Goal: Information Seeking & Learning: Learn about a topic

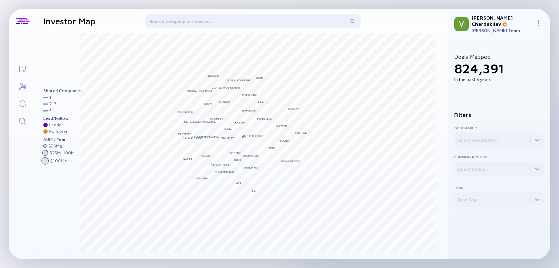
click at [173, 24] on div at bounding box center [252, 22] width 215 height 17
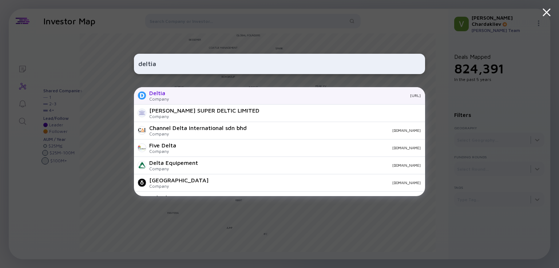
type input "deltia"
click at [158, 98] on div "Company" at bounding box center [159, 98] width 20 height 5
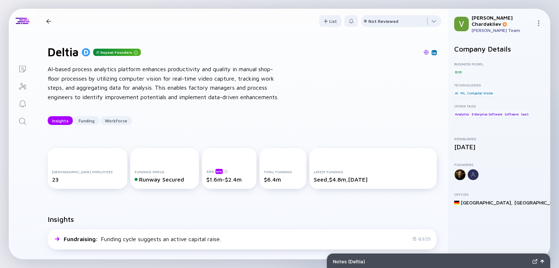
click at [51, 22] on div at bounding box center [48, 21] width 11 height 5
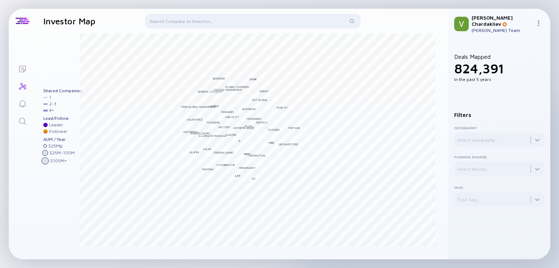
click at [188, 22] on div at bounding box center [252, 22] width 215 height 17
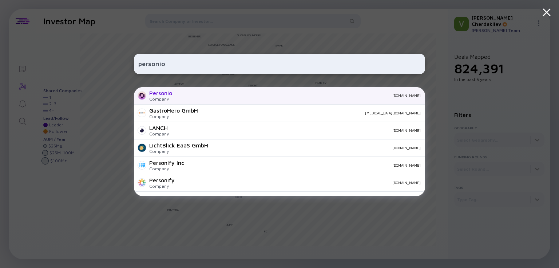
type input "personio"
click at [166, 92] on div "Personio" at bounding box center [160, 93] width 23 height 7
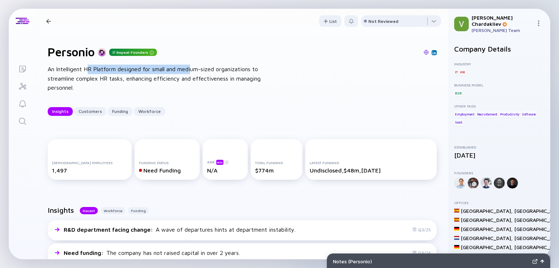
drag, startPoint x: 86, startPoint y: 69, endPoint x: 193, endPoint y: 73, distance: 107.3
click at [193, 73] on div "An Intelligent HR Platform designed for small and medium-sized organizations to…" at bounding box center [164, 79] width 233 height 28
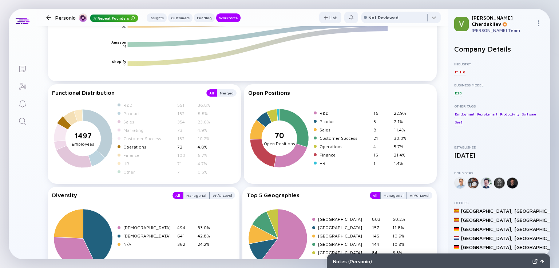
scroll to position [1230, 0]
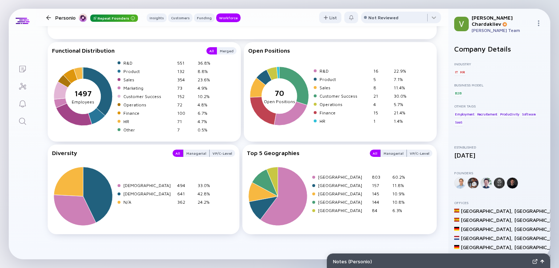
drag, startPoint x: 49, startPoint y: 24, endPoint x: 47, endPoint y: 19, distance: 4.9
click at [47, 19] on header "Personio Repeat Founders Insights Customers Funding Workforce List Not Reviewed" at bounding box center [242, 17] width 412 height 17
click at [47, 19] on div at bounding box center [48, 17] width 5 height 5
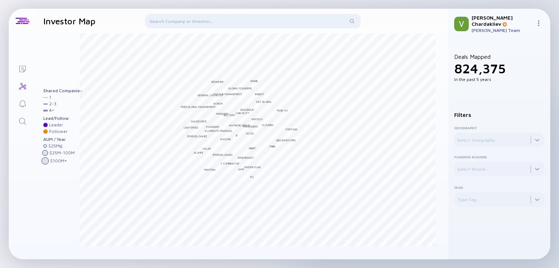
click at [186, 22] on div at bounding box center [252, 22] width 215 height 17
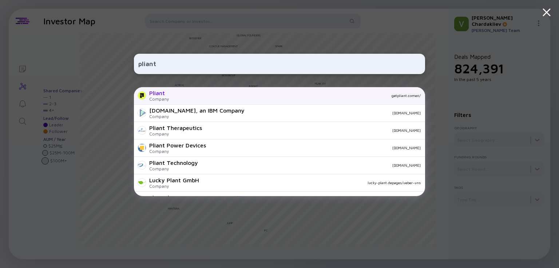
type input "pliant"
click at [176, 99] on div "Pliant Company getpliant.comen/" at bounding box center [279, 95] width 291 height 17
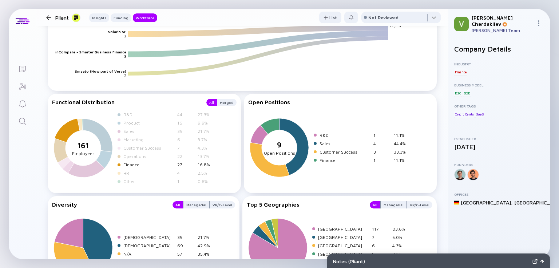
scroll to position [1088, 0]
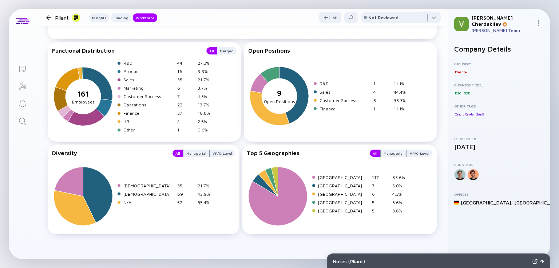
click at [49, 17] on div at bounding box center [48, 17] width 5 height 5
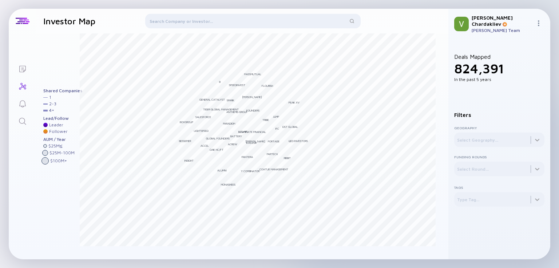
click at [158, 24] on div at bounding box center [252, 22] width 215 height 17
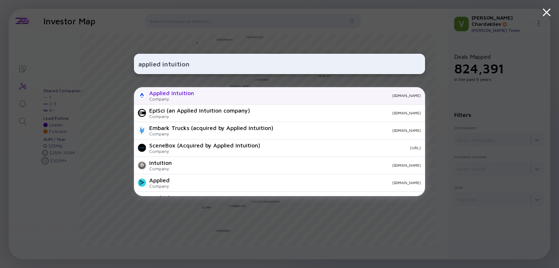
type input "applied intuition"
click at [199, 95] on div "Applied Intuition Company [DOMAIN_NAME]" at bounding box center [279, 95] width 291 height 17
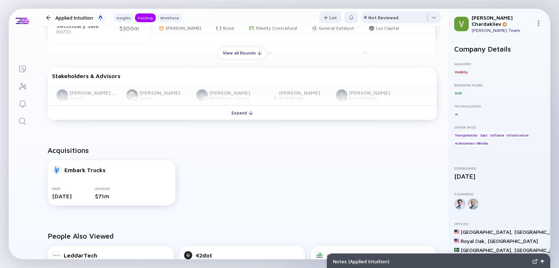
scroll to position [370, 0]
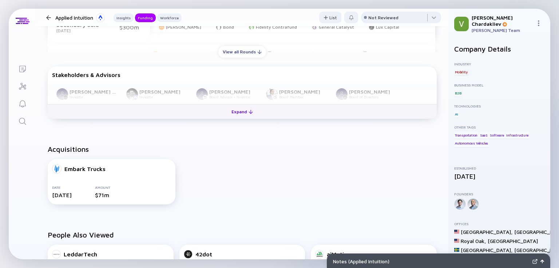
click at [239, 117] on div "Expand" at bounding box center [242, 111] width 30 height 11
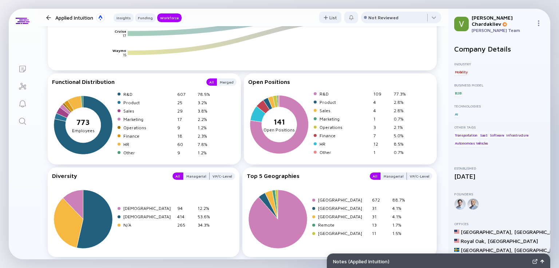
scroll to position [1095, 0]
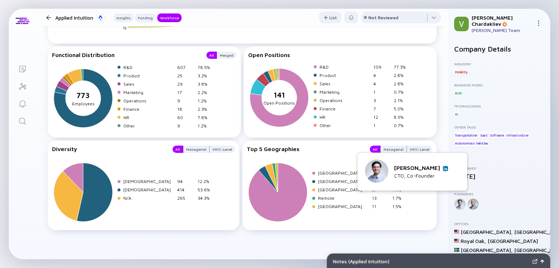
click at [444, 168] on img at bounding box center [445, 169] width 4 height 4
click at [50, 19] on div at bounding box center [48, 17] width 5 height 5
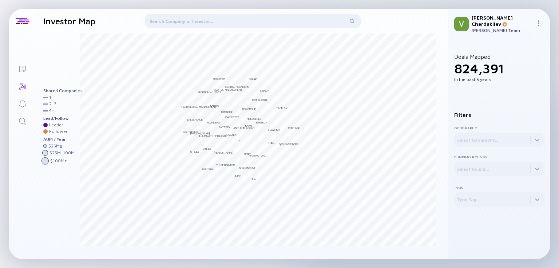
click at [182, 19] on div at bounding box center [252, 22] width 215 height 17
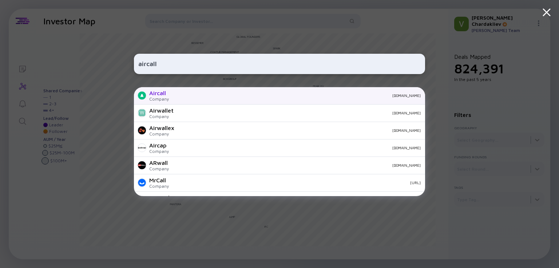
type input "aircall"
click at [202, 96] on div "[DOMAIN_NAME]" at bounding box center [298, 95] width 246 height 4
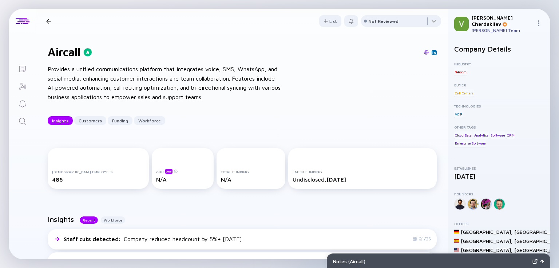
click at [51, 25] on div "Aircall Insights Customers Funding Workforce" at bounding box center [113, 20] width 140 height 9
click at [47, 20] on div at bounding box center [48, 21] width 5 height 5
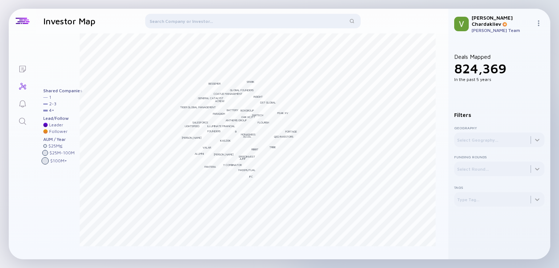
click at [174, 24] on div at bounding box center [252, 22] width 215 height 17
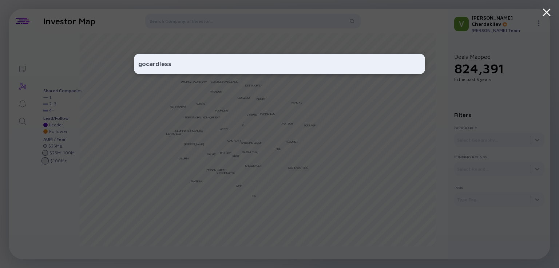
type input "gocardless"
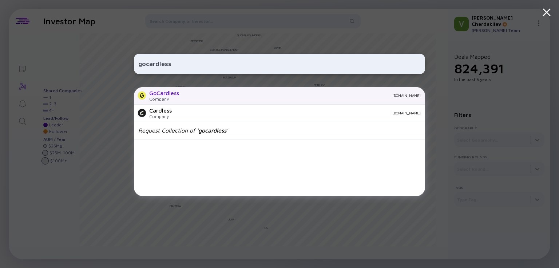
click at [191, 97] on div "[DOMAIN_NAME]" at bounding box center [303, 95] width 236 height 4
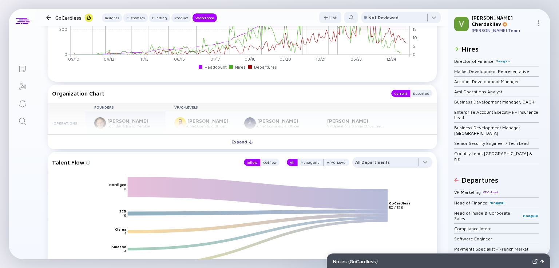
scroll to position [1012, 0]
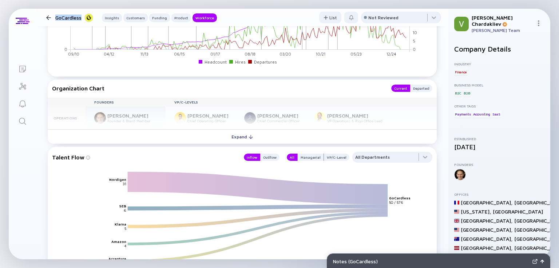
drag, startPoint x: 57, startPoint y: 21, endPoint x: 49, endPoint y: 12, distance: 12.2
click at [49, 12] on header "GoCardless Insights Customers Funding Product Workforce List Not Reviewed" at bounding box center [242, 17] width 412 height 17
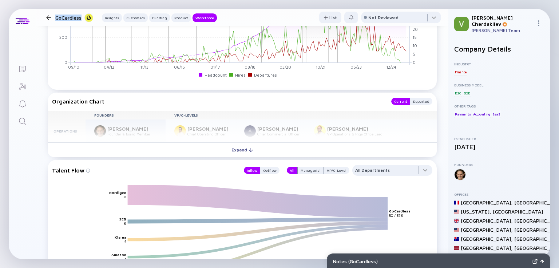
click at [51, 19] on div at bounding box center [48, 17] width 11 height 5
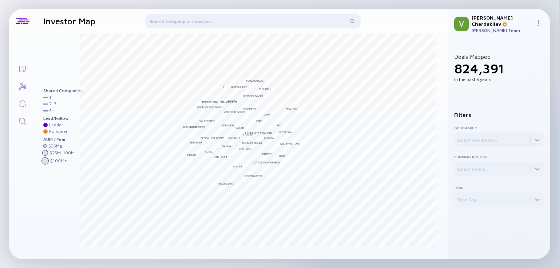
click at [193, 24] on div at bounding box center [252, 22] width 215 height 17
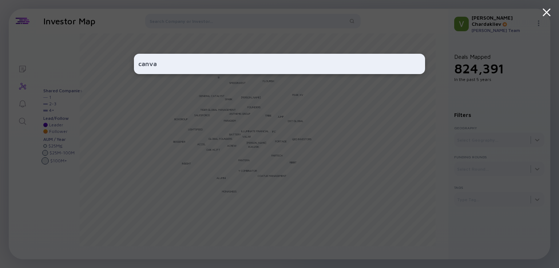
type input "canva"
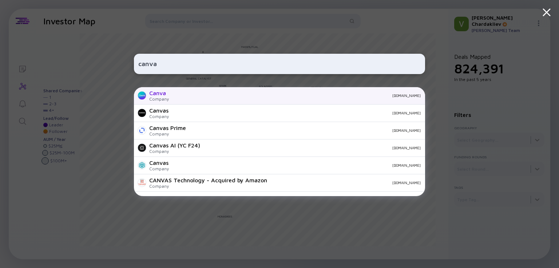
click at [196, 93] on div "[DOMAIN_NAME]" at bounding box center [298, 95] width 246 height 4
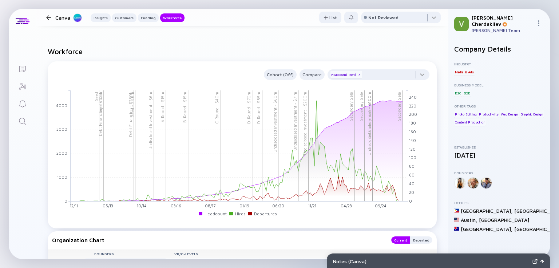
scroll to position [809, 0]
